Goal: Complete application form: Complete application form

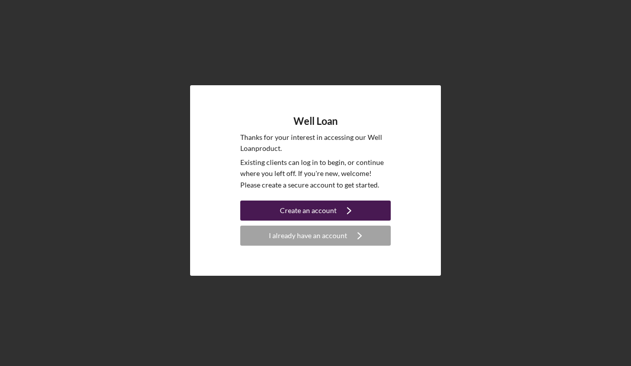
click at [338, 217] on icon "Icon/Navigate" at bounding box center [348, 210] width 25 height 25
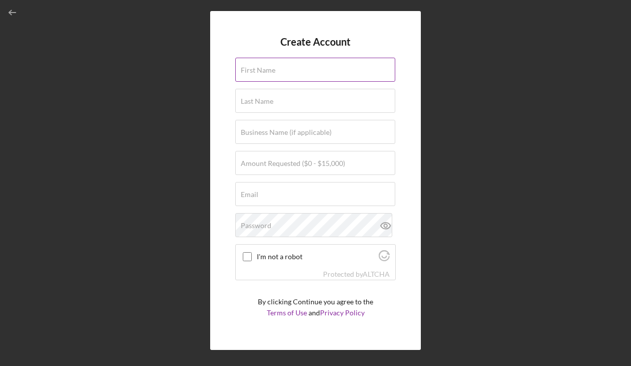
click at [298, 78] on input "First Name" at bounding box center [315, 70] width 160 height 24
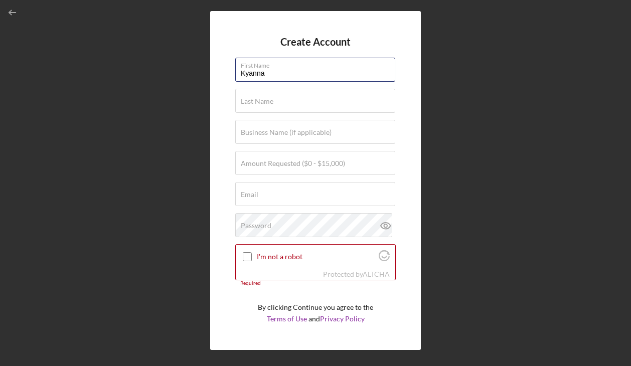
type input "Kyanna"
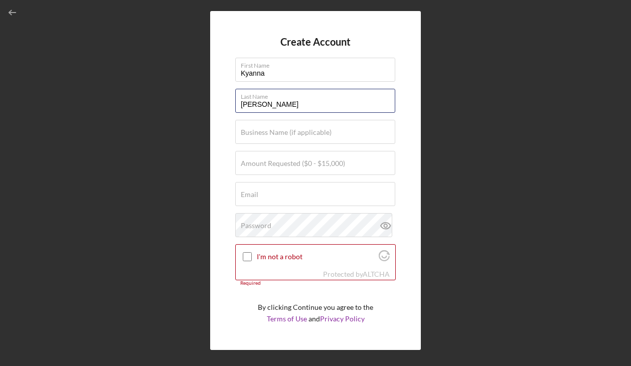
type input "[PERSON_NAME]"
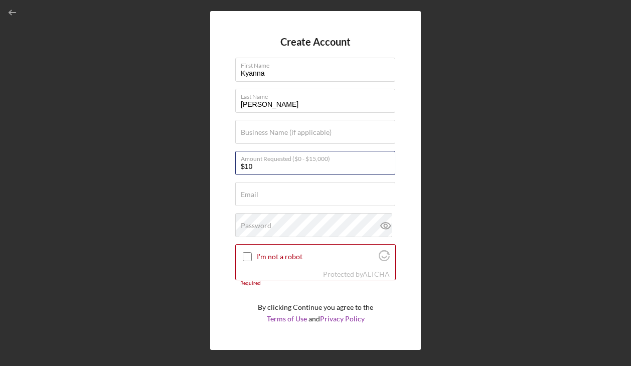
type input "$1"
type input "$15,000"
click at [318, 204] on input "Email" at bounding box center [315, 194] width 160 height 24
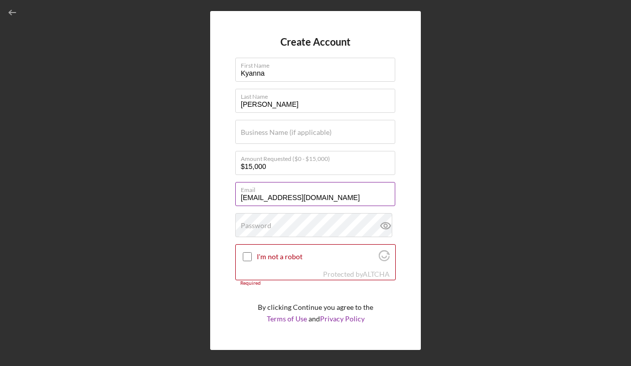
type input "[EMAIL_ADDRESS][DOMAIN_NAME]"
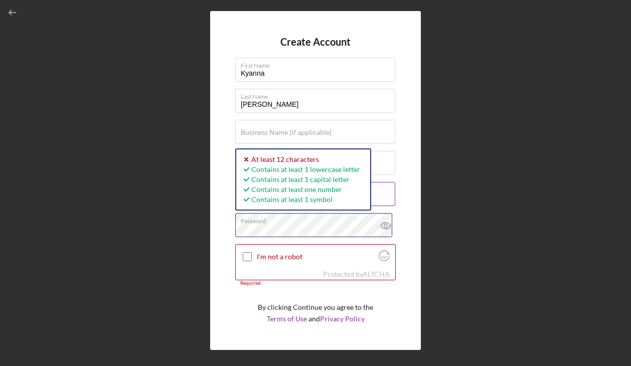
click at [235, 334] on button "Create Account" at bounding box center [315, 344] width 160 height 20
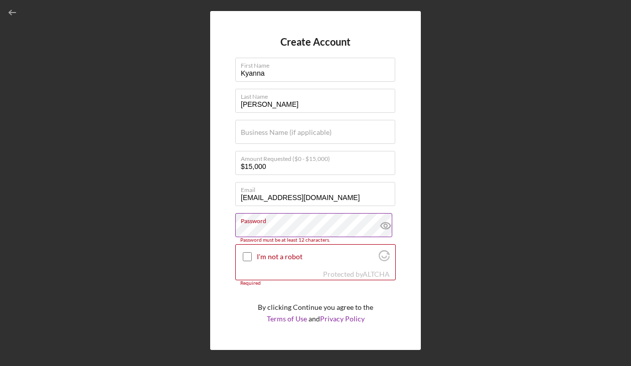
click at [382, 225] on icon at bounding box center [385, 225] width 25 height 25
click at [244, 254] on input "I'm not a robot" at bounding box center [247, 256] width 9 height 9
click at [290, 224] on label "Password" at bounding box center [318, 219] width 154 height 11
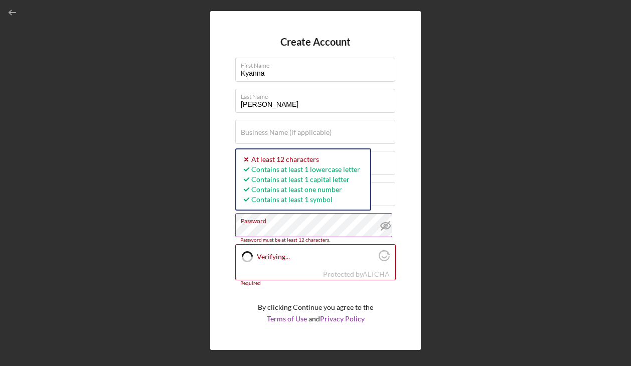
checkbox input "true"
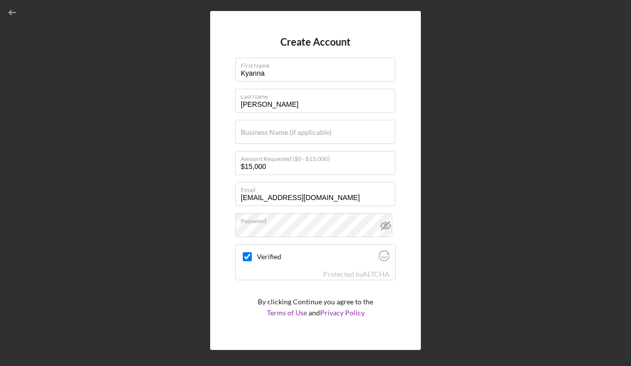
click at [413, 308] on div "Create Account First Name [PERSON_NAME] Last Name [PERSON_NAME] Business Name (…" at bounding box center [315, 180] width 211 height 339
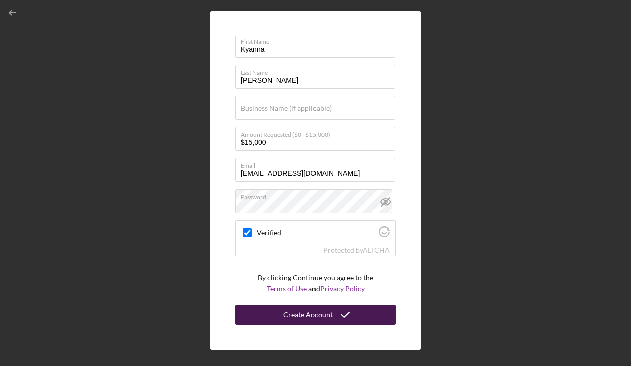
click at [353, 318] on icon "submit" at bounding box center [344, 314] width 25 height 25
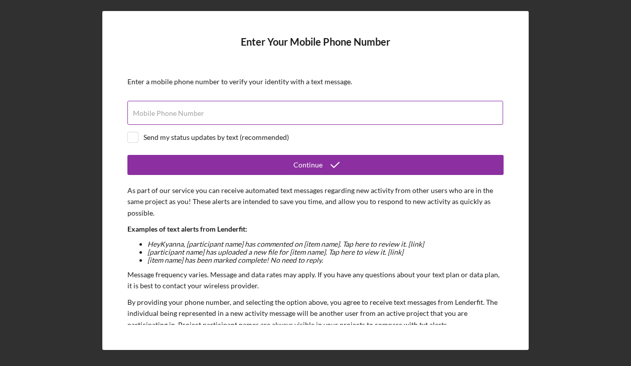
click at [324, 110] on div "Mobile Phone Number" at bounding box center [315, 113] width 376 height 25
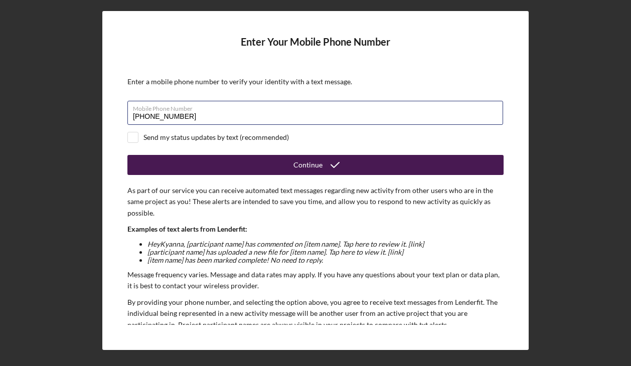
scroll to position [77, 0]
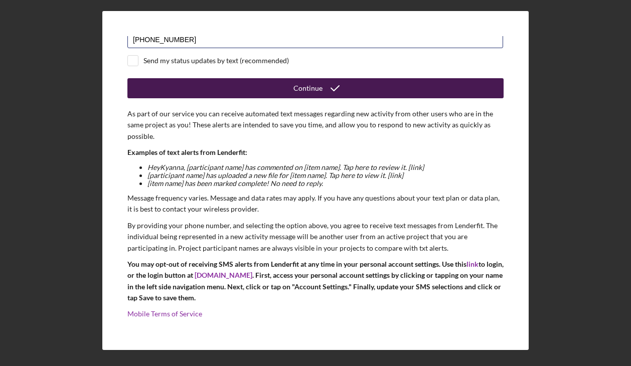
type input "[PHONE_NUMBER]"
click at [272, 88] on button "Continue" at bounding box center [315, 88] width 376 height 20
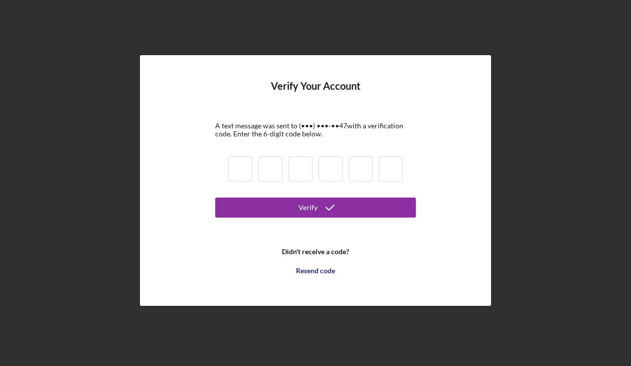
click at [235, 169] on input at bounding box center [240, 168] width 24 height 25
type input "8"
type input "3"
type input "9"
type input "2"
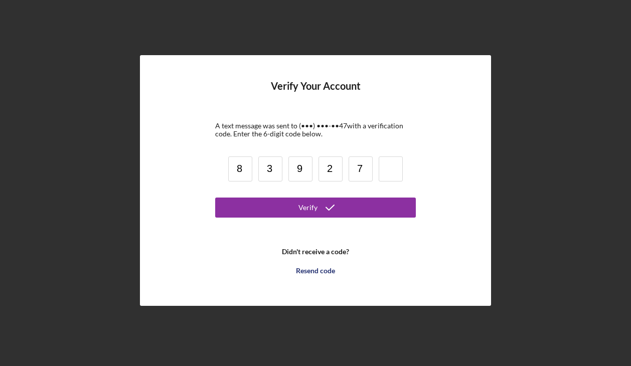
type input "7"
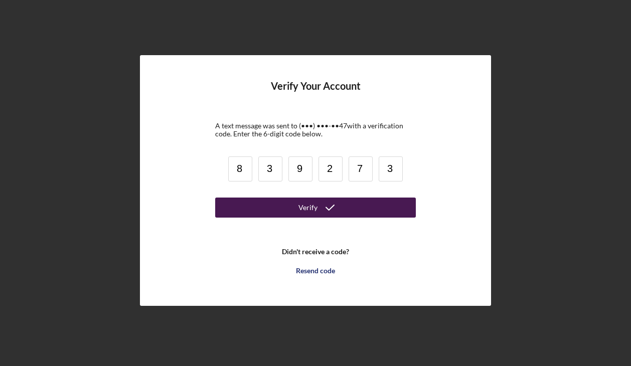
type input "3"
click at [350, 214] on button "Verify" at bounding box center [315, 208] width 201 height 20
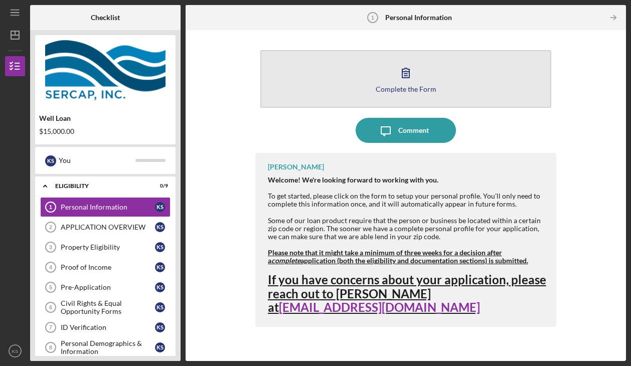
click at [408, 90] on div "Complete the Form" at bounding box center [406, 89] width 61 height 8
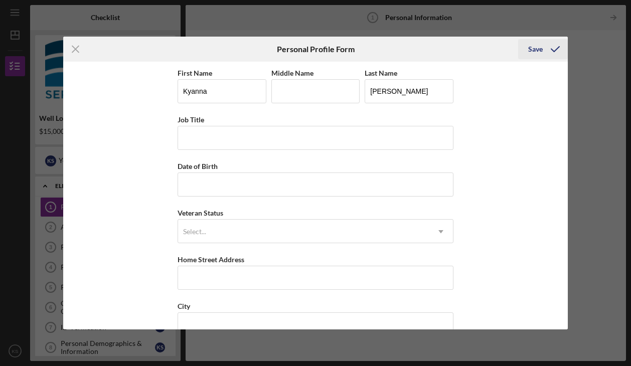
click at [546, 52] on icon "submit" at bounding box center [554, 49] width 25 height 25
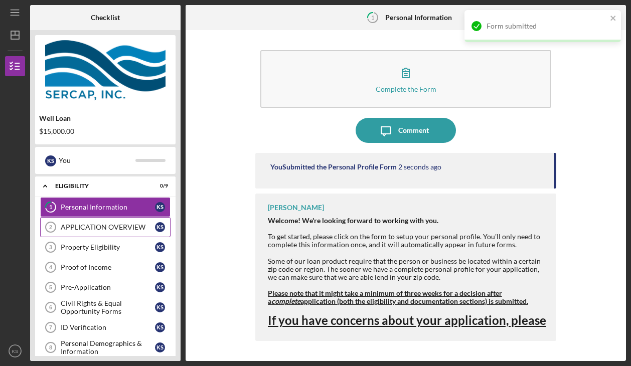
click at [104, 220] on link "APPLICATION OVERVIEW 2 APPLICATION OVERVIEW K S" at bounding box center [105, 227] width 130 height 20
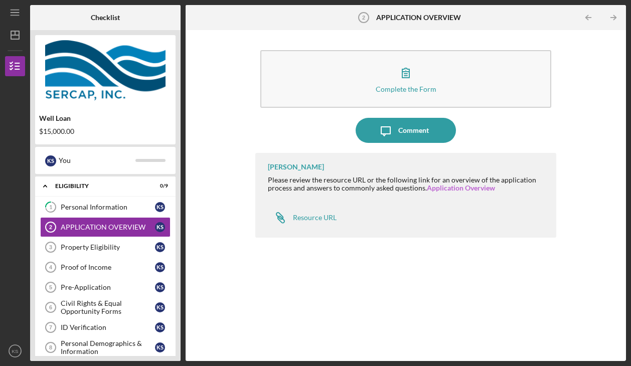
click at [461, 187] on link "Application Overview" at bounding box center [461, 187] width 68 height 9
click at [74, 243] on div "Property Eligibility" at bounding box center [108, 247] width 94 height 8
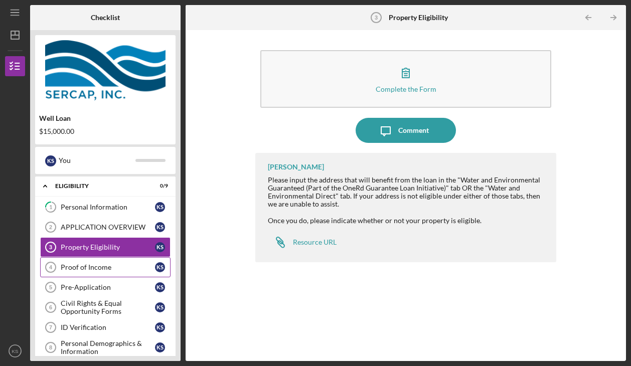
click at [89, 260] on link "Proof of Income 4 Proof of Income K S" at bounding box center [105, 267] width 130 height 20
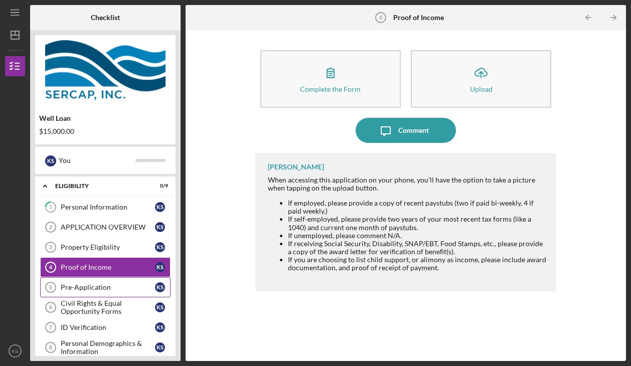
click at [91, 290] on div "Pre-Application" at bounding box center [108, 287] width 94 height 8
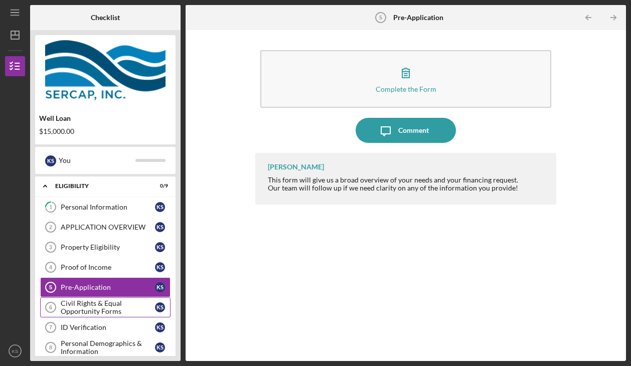
click at [97, 307] on div "Civil Rights & Equal Opportunity Forms" at bounding box center [108, 307] width 94 height 16
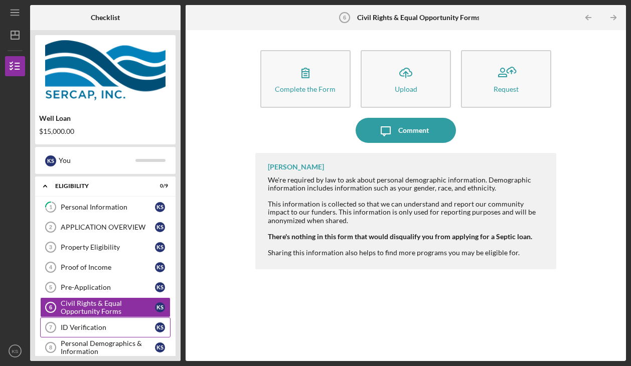
click at [106, 332] on link "ID Verification 7 ID Verification K S" at bounding box center [105, 327] width 130 height 20
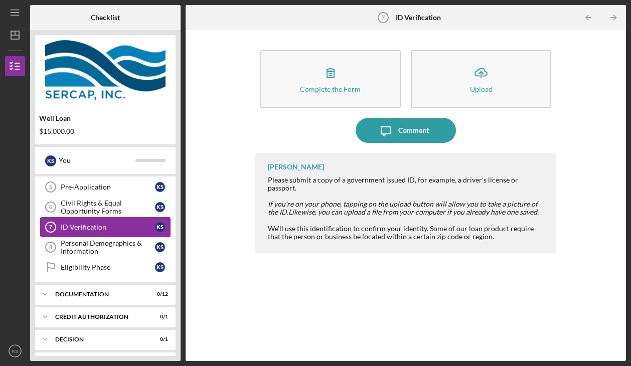
scroll to position [150, 0]
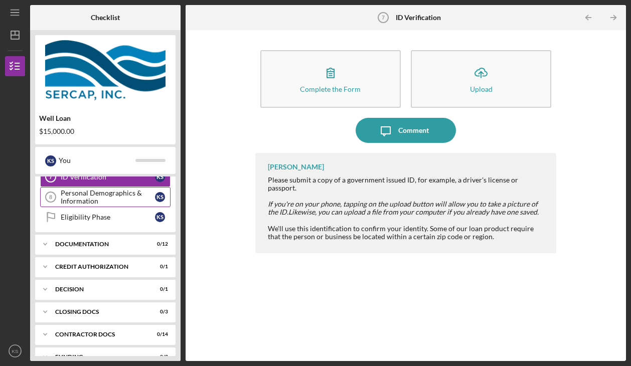
click at [111, 205] on div "Personal Demographics & Information" at bounding box center [108, 197] width 94 height 16
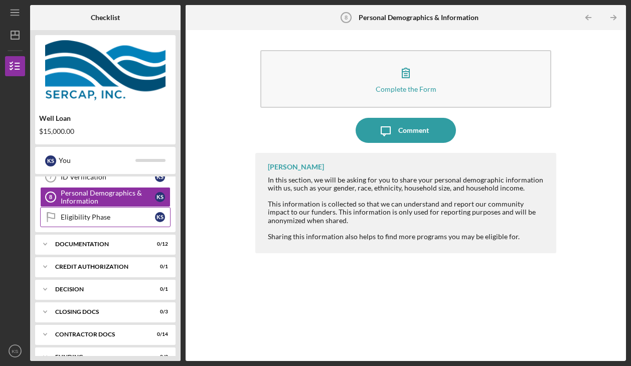
click at [111, 223] on link "Eligibility Phase Eligibility Phase K S" at bounding box center [105, 217] width 130 height 20
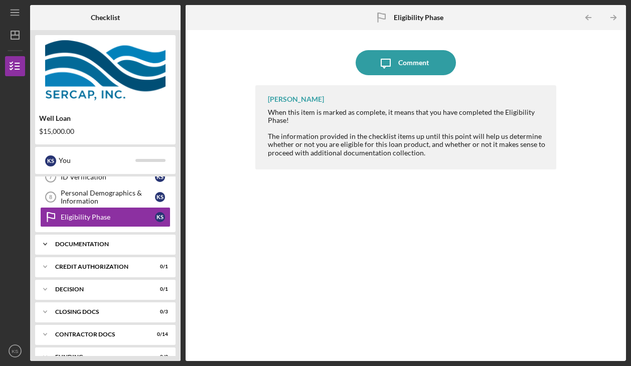
click at [103, 249] on div "Icon/Expander Documentation 0 / 12" at bounding box center [105, 244] width 140 height 20
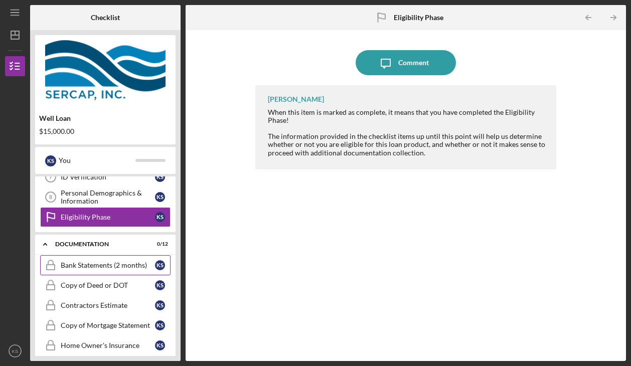
click at [138, 270] on link "Bank Statements (2 months) Bank Statements (2 months) K S" at bounding box center [105, 265] width 130 height 20
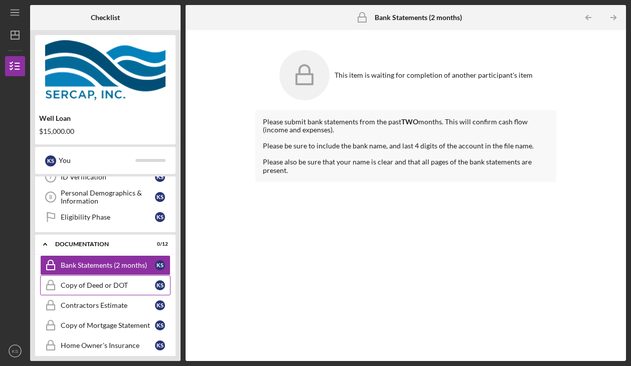
click at [138, 283] on div "Copy of Deed or DOT" at bounding box center [108, 285] width 94 height 8
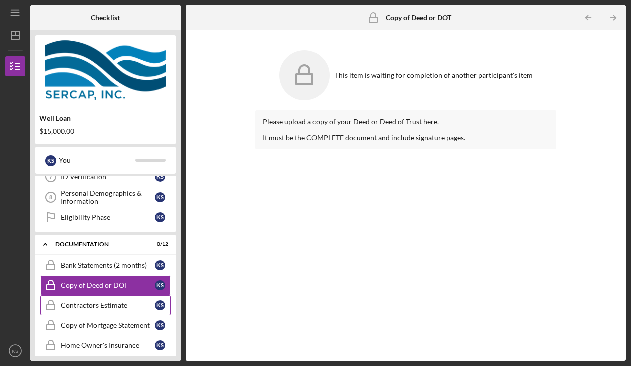
click at [137, 309] on div "Contractors Estimate" at bounding box center [108, 305] width 94 height 8
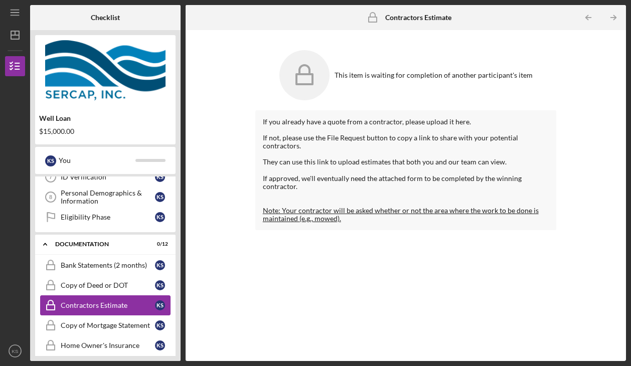
scroll to position [201, 0]
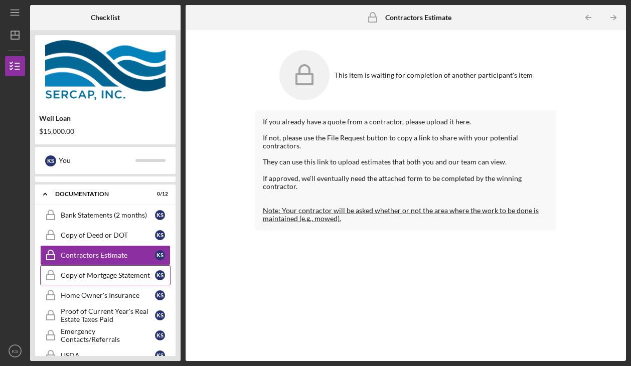
click at [135, 280] on link "Copy of Mortgage Statement Copy of Mortgage Statement K S" at bounding box center [105, 275] width 130 height 20
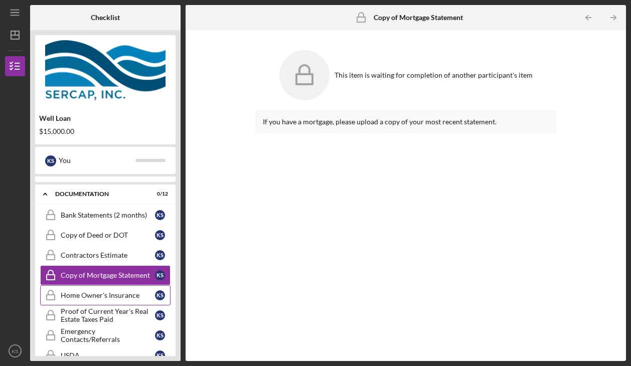
click at [134, 296] on div "Home Owner's Insurance" at bounding box center [108, 295] width 94 height 8
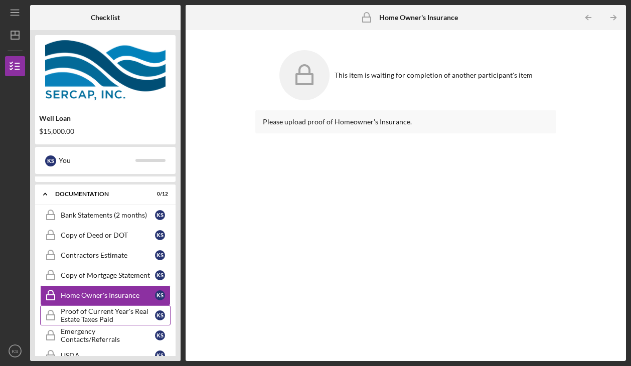
click at [134, 313] on div "Proof of Current Year's Real Estate Taxes Paid" at bounding box center [108, 315] width 94 height 16
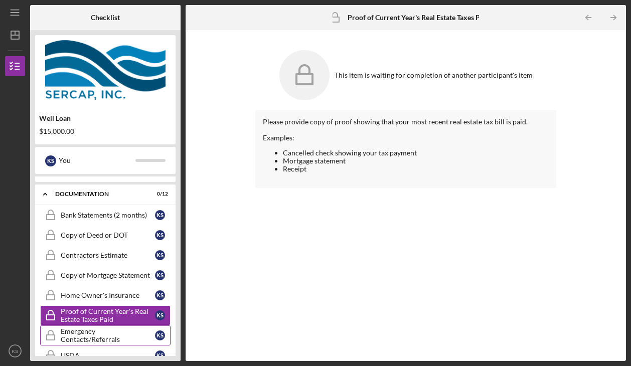
click at [136, 334] on div "Emergency Contacts/Referrals" at bounding box center [108, 335] width 94 height 16
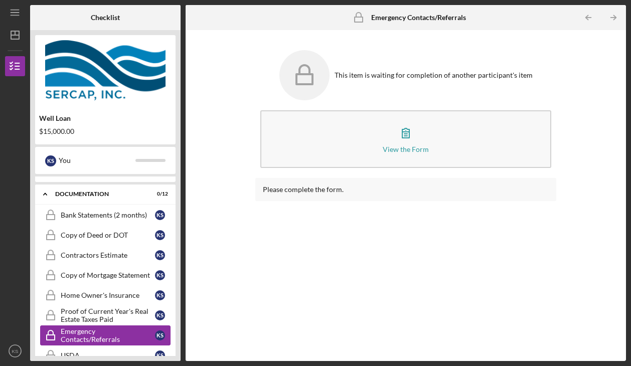
scroll to position [301, 0]
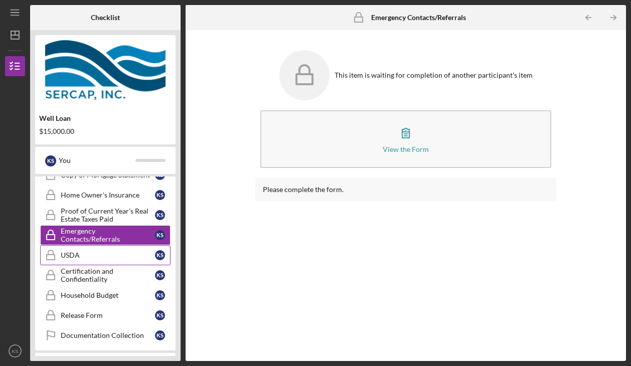
click at [126, 251] on link "USDA USDA K S" at bounding box center [105, 255] width 130 height 20
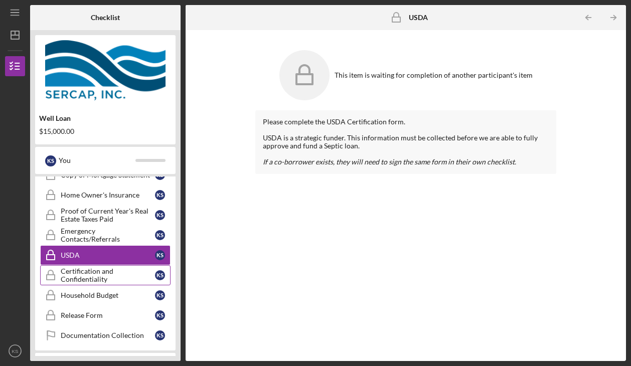
click at [120, 284] on link "Certification and Confidentiality Certification and Confidentiality K S" at bounding box center [105, 275] width 130 height 20
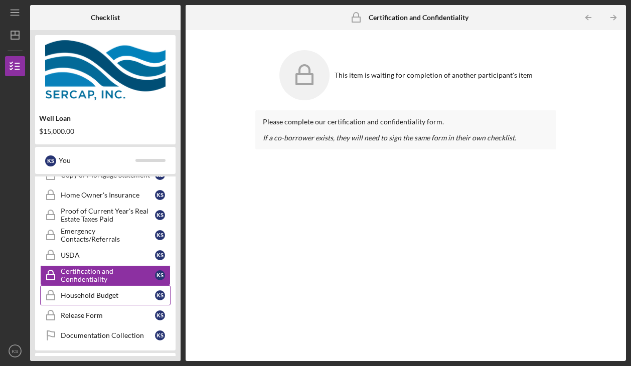
click at [122, 304] on link "Household Budget Household Budget K S" at bounding box center [105, 295] width 130 height 20
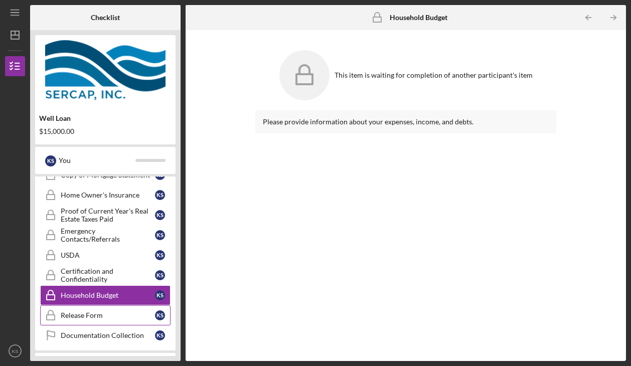
click at [116, 325] on link "Release Form Release Form K S" at bounding box center [105, 315] width 130 height 20
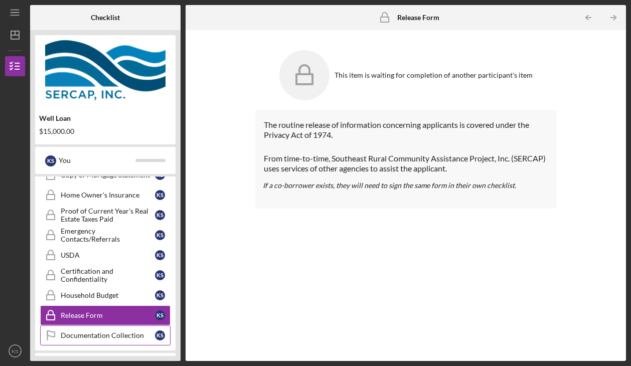
click at [116, 343] on link "Documentation Collection Documentation Collection K S" at bounding box center [105, 335] width 130 height 20
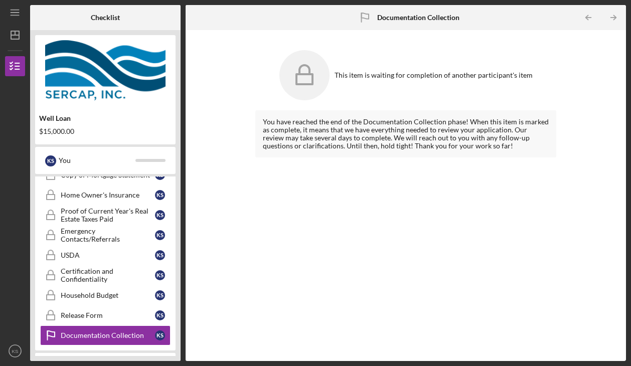
scroll to position [413, 0]
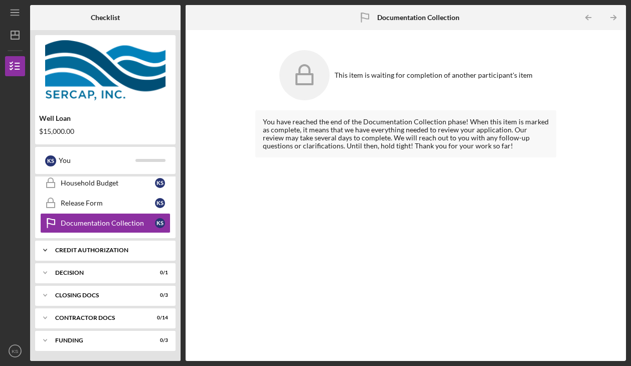
click at [119, 249] on div "CREDIT AUTHORIZATION" at bounding box center [109, 250] width 108 height 6
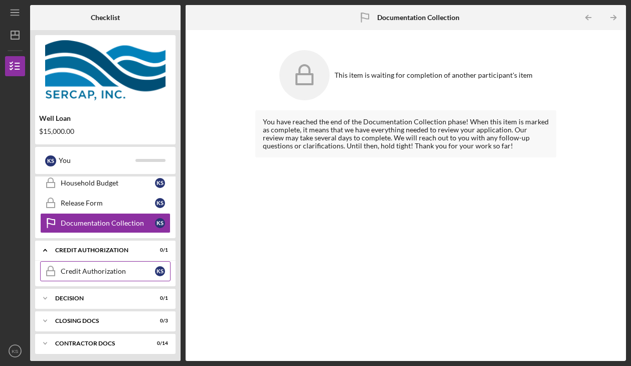
click at [116, 279] on link "Credit Authorization Credit Authorization K S" at bounding box center [105, 271] width 130 height 20
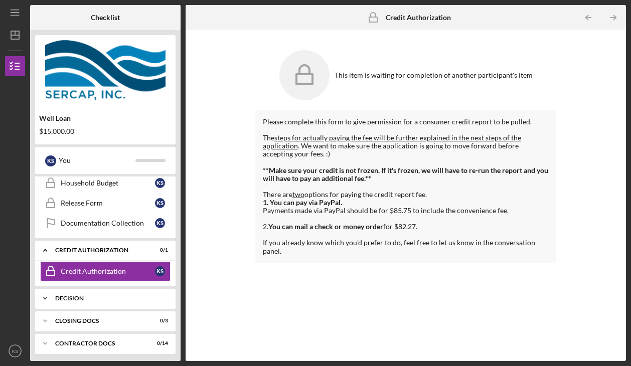
click at [99, 294] on div "Icon/Expander Decision 0 / 1" at bounding box center [105, 298] width 140 height 20
click at [106, 316] on div "Decision" at bounding box center [108, 319] width 94 height 8
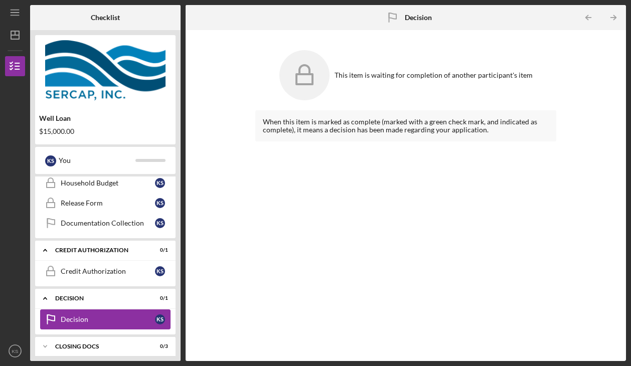
scroll to position [464, 0]
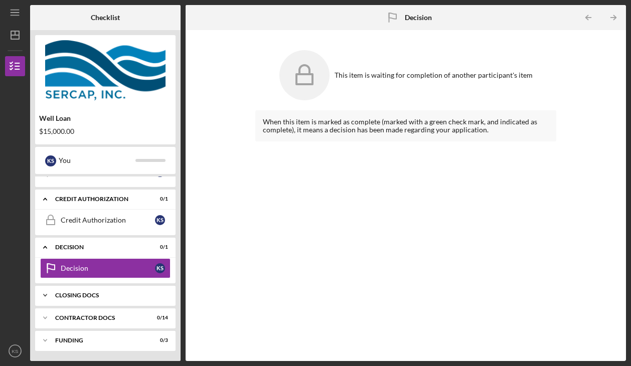
click at [88, 288] on div "Icon/Expander CLOSING DOCS 0 / 3" at bounding box center [105, 295] width 140 height 20
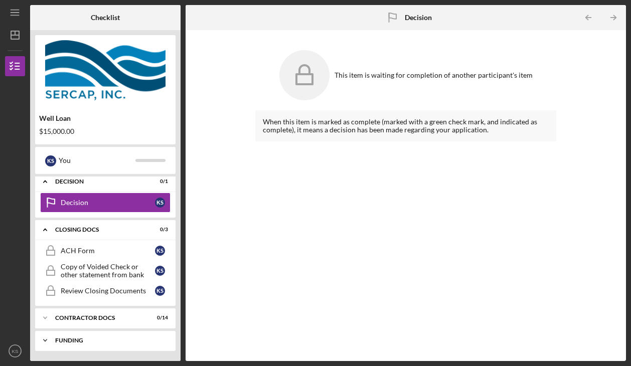
click at [147, 340] on div "Funding" at bounding box center [109, 340] width 108 height 6
click at [116, 340] on div "Funding" at bounding box center [109, 340] width 108 height 6
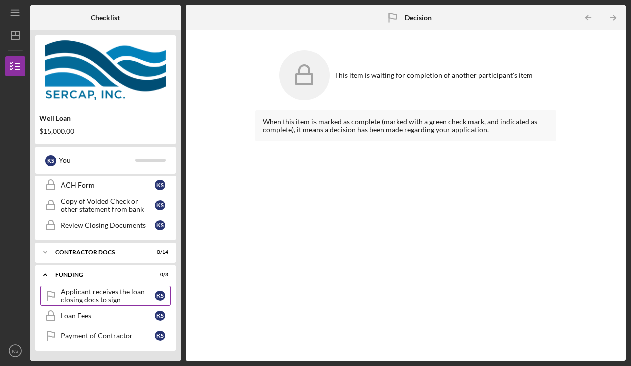
click at [127, 294] on div "Applicant receives the loan closing docs to sign" at bounding box center [108, 296] width 94 height 16
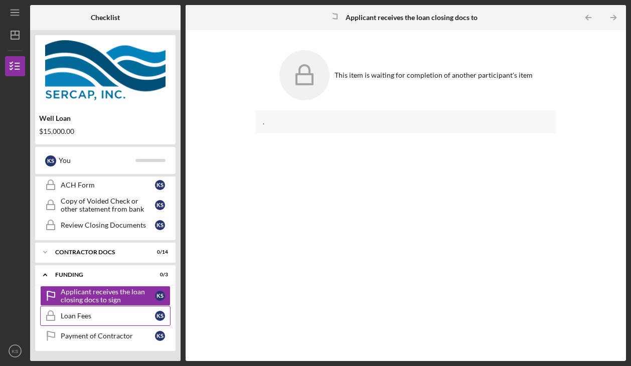
click at [86, 321] on link "Loan Fees Loan Fees K S" at bounding box center [105, 316] width 130 height 20
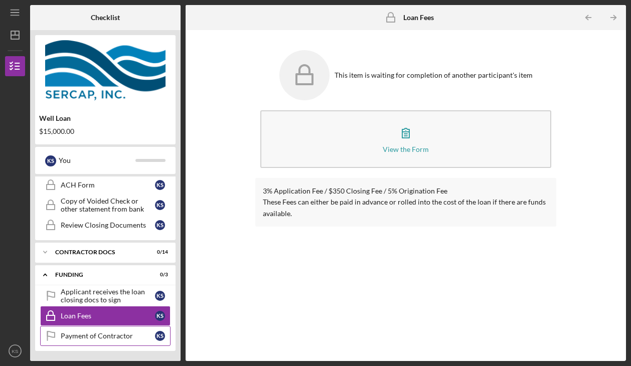
click at [91, 337] on div "Payment of Contractor" at bounding box center [108, 336] width 94 height 8
